Goal: Task Accomplishment & Management: Use online tool/utility

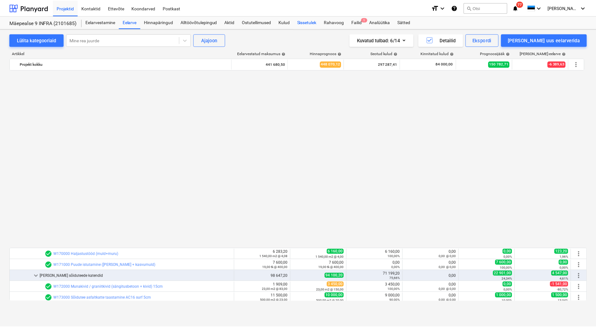
scroll to position [396, 0]
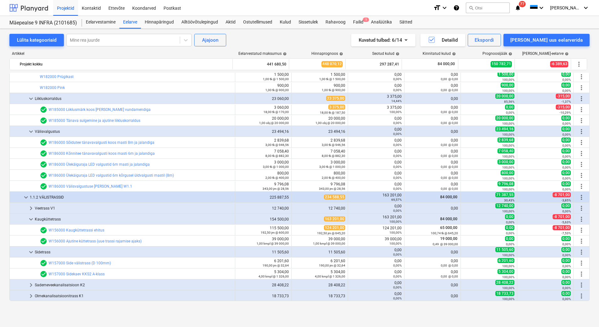
click at [31, 8] on div at bounding box center [28, 8] width 39 height 16
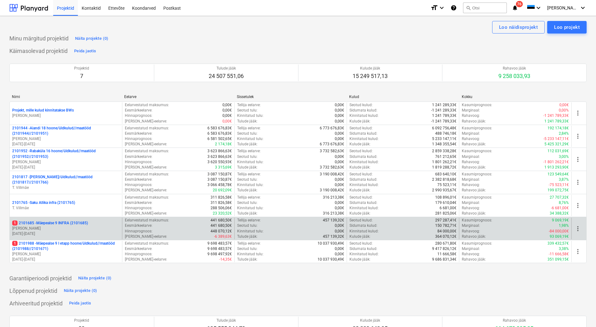
click at [74, 226] on p "[PERSON_NAME]" at bounding box center [65, 228] width 107 height 5
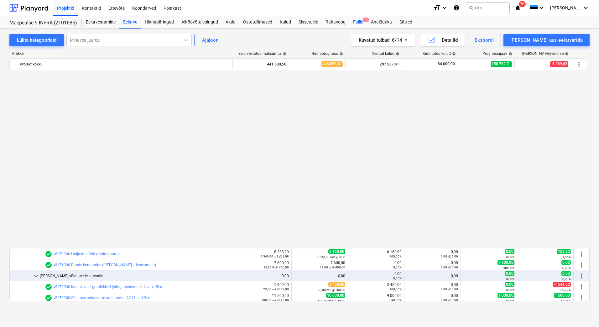
click at [357, 20] on div "Failid 1" at bounding box center [358, 22] width 18 height 13
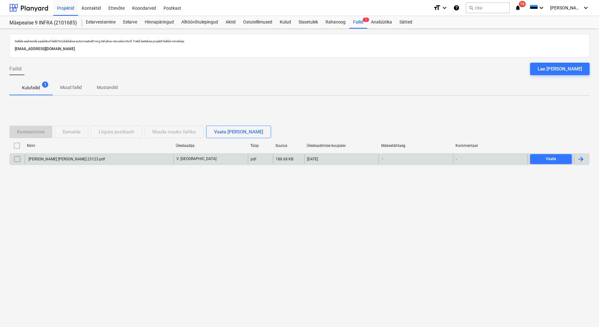
click at [59, 156] on div "[PERSON_NAME] [PERSON_NAME].25123.pdf" at bounding box center [99, 159] width 149 height 10
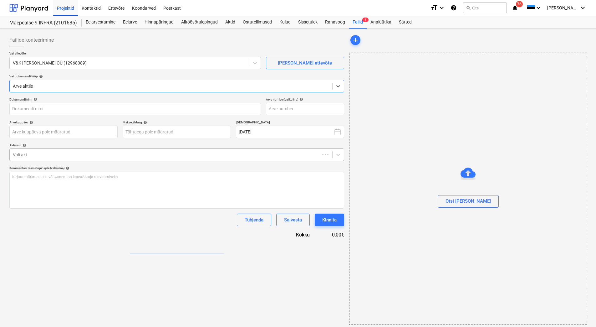
type input "[PERSON_NAME] [PERSON_NAME].25123.pdf"
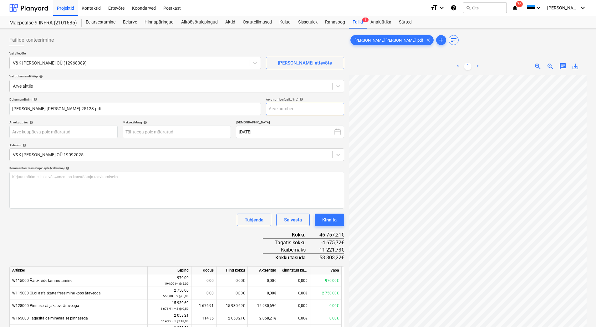
click at [274, 111] on input "text" at bounding box center [305, 109] width 78 height 13
type input "25123"
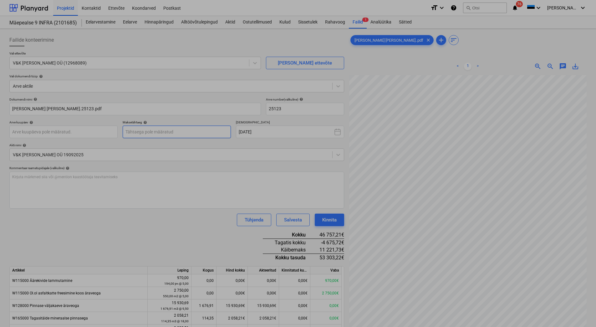
click at [155, 130] on body "Projektid Kontaktid Ettevõte Koondarved Postkast format_size keyboard_arrow_dow…" at bounding box center [298, 163] width 596 height 327
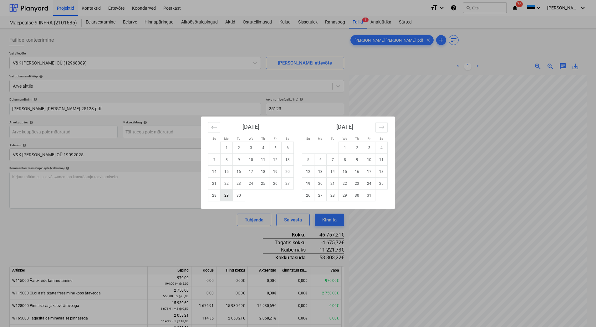
click at [226, 196] on td "29" at bounding box center [227, 195] width 12 height 12
type input "[DATE]"
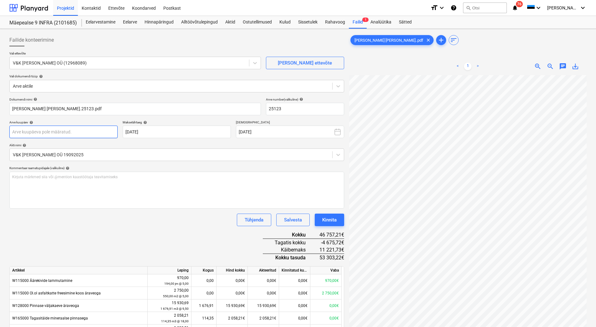
click at [67, 130] on body "Projektid Kontaktid Ettevõte Koondarved Postkast format_size keyboard_arrow_dow…" at bounding box center [298, 163] width 596 height 327
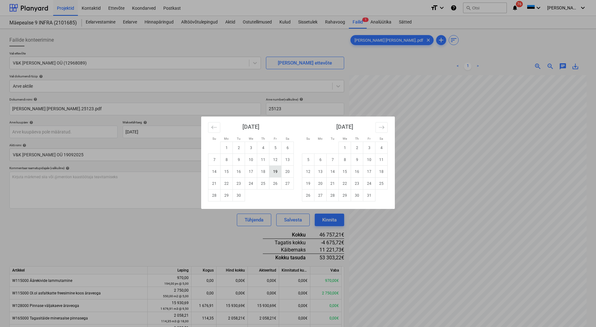
click at [276, 170] on td "19" at bounding box center [276, 172] width 12 height 12
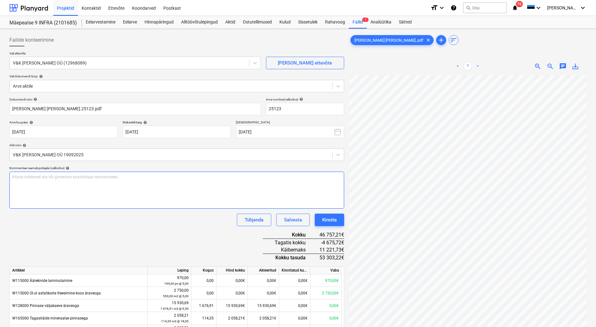
type input "[DATE]"
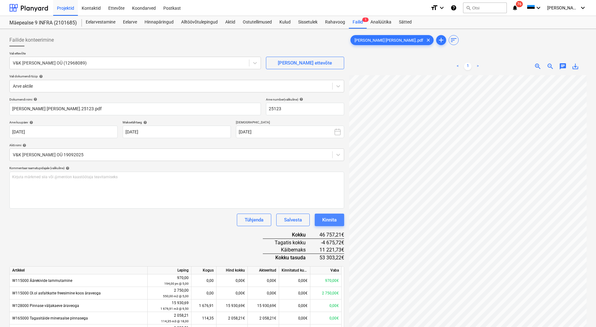
click at [333, 218] on div "Kinnita" at bounding box center [329, 220] width 14 height 8
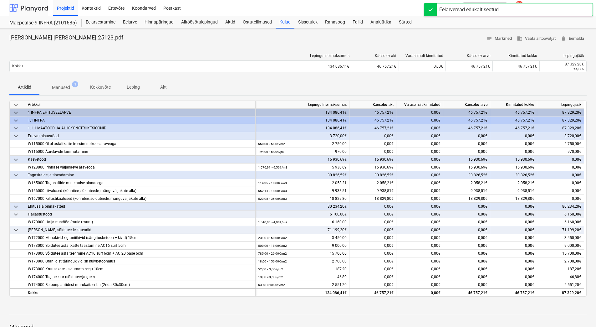
click at [28, 6] on div at bounding box center [28, 8] width 39 height 16
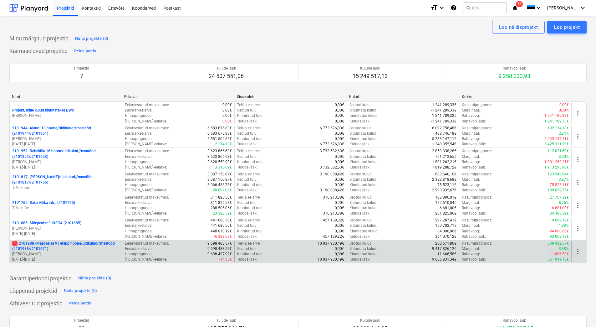
click at [37, 254] on p "[PERSON_NAME]" at bounding box center [65, 253] width 107 height 5
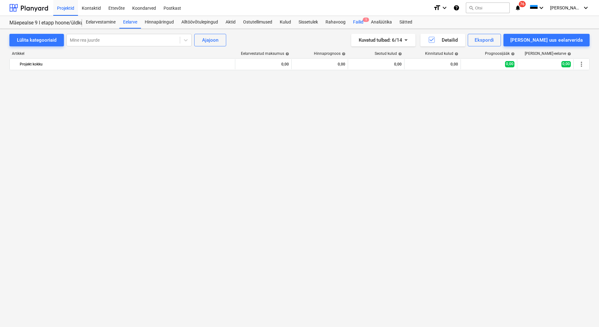
click at [357, 22] on div "Failid 1" at bounding box center [358, 22] width 18 height 13
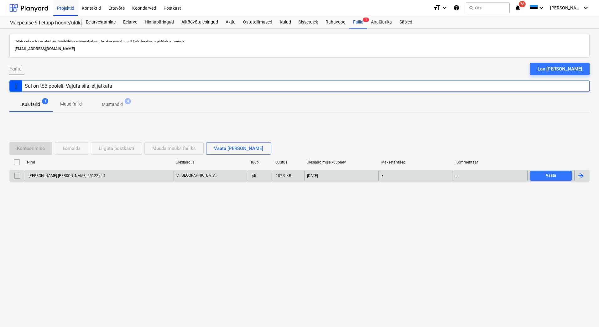
click at [64, 175] on div "[PERSON_NAME] [PERSON_NAME].25122.pdf" at bounding box center [66, 175] width 77 height 4
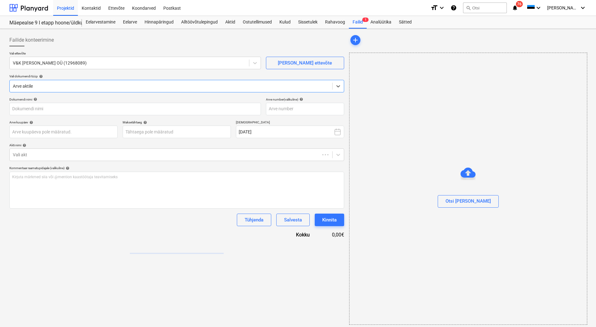
type input "[PERSON_NAME] [PERSON_NAME].25122.pdf"
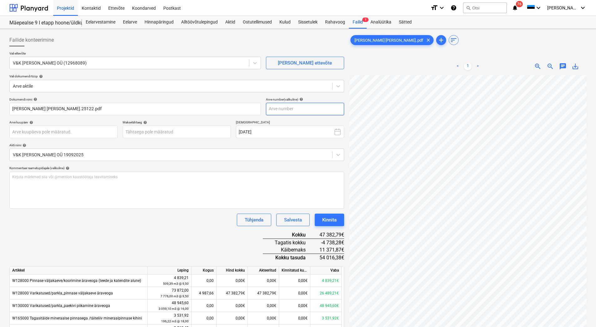
click at [288, 112] on input "text" at bounding box center [305, 109] width 78 height 13
type input "25122"
click at [137, 131] on body "Projektid Kontaktid Ettevõte Koondarved Postkast format_size keyboard_arrow_dow…" at bounding box center [298, 163] width 596 height 327
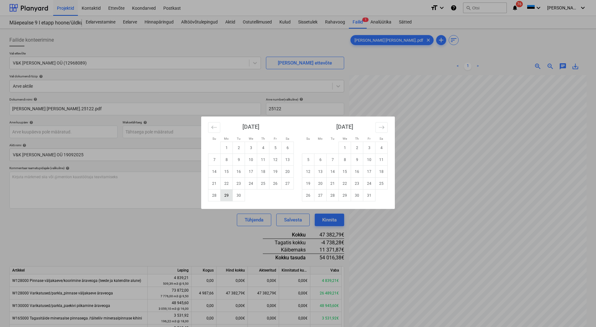
click at [228, 194] on td "29" at bounding box center [227, 195] width 12 height 12
type input "[DATE]"
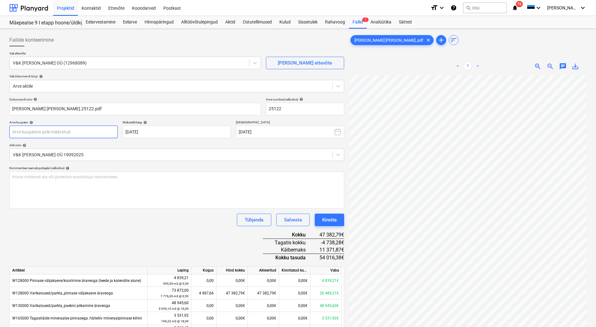
click at [50, 134] on body "Projektid Kontaktid Ettevõte Koondarved Postkast format_size keyboard_arrow_dow…" at bounding box center [298, 163] width 596 height 327
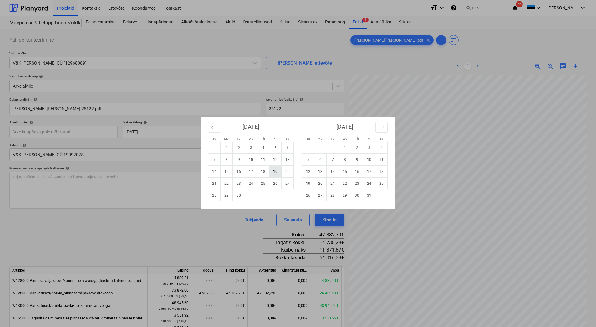
click at [278, 173] on td "19" at bounding box center [276, 172] width 12 height 12
type input "[DATE]"
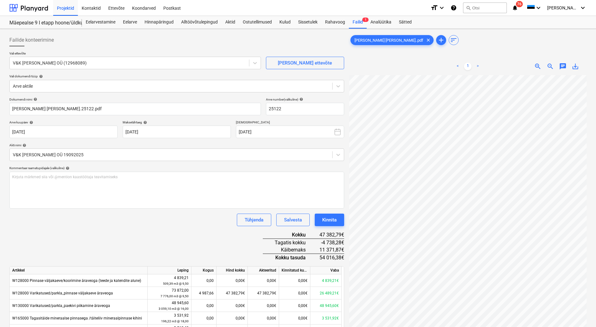
click at [204, 241] on div "Dokumendi nimi help [PERSON_NAME] [PERSON_NAME].25122.pdf Arve number (valikuli…" at bounding box center [176, 321] width 335 height 448
click at [333, 222] on div "Kinnita" at bounding box center [329, 220] width 14 height 8
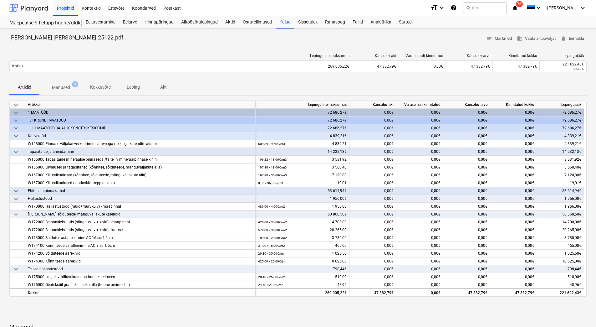
click at [29, 4] on div at bounding box center [28, 8] width 39 height 16
